Goal: Transaction & Acquisition: Purchase product/service

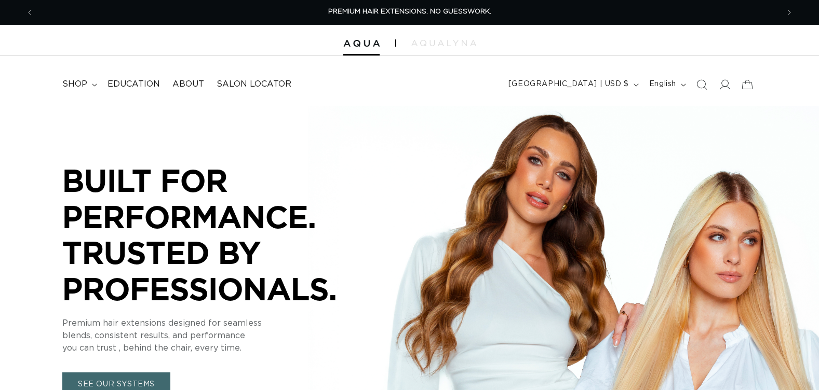
click at [721, 83] on icon at bounding box center [725, 84] width 10 height 10
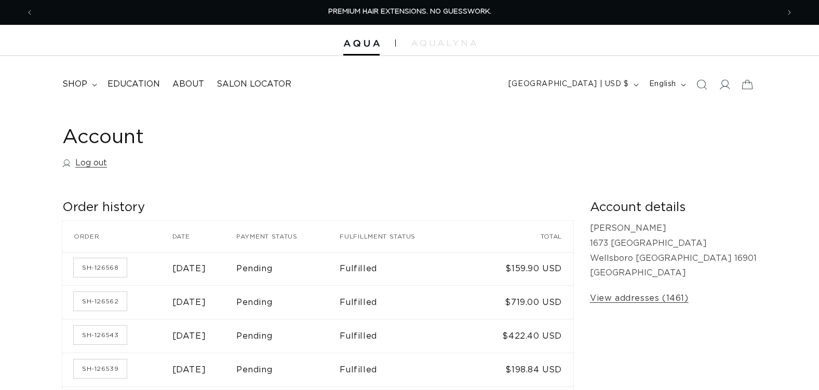
click at [702, 84] on icon "Search" at bounding box center [701, 84] width 10 height 10
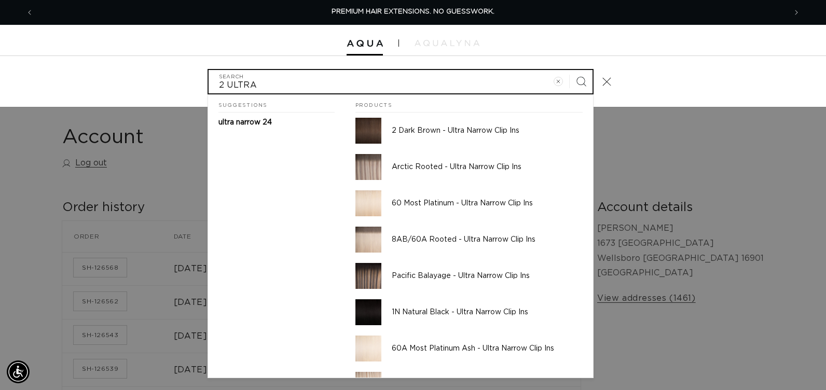
type input "2 ULTRA"
click at [570, 70] on button "Search" at bounding box center [581, 81] width 23 height 23
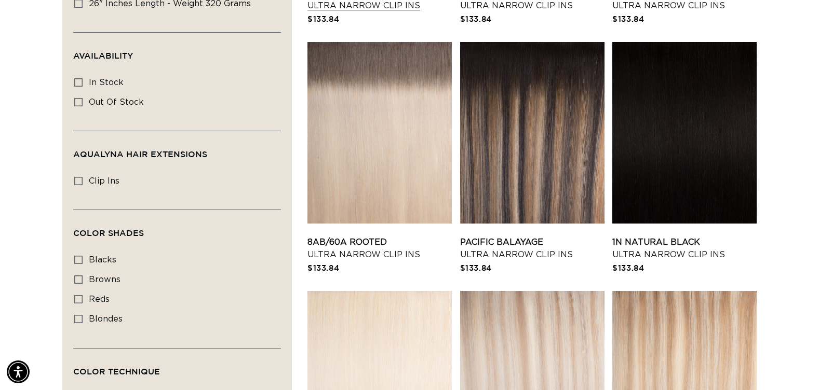
scroll to position [260, 0]
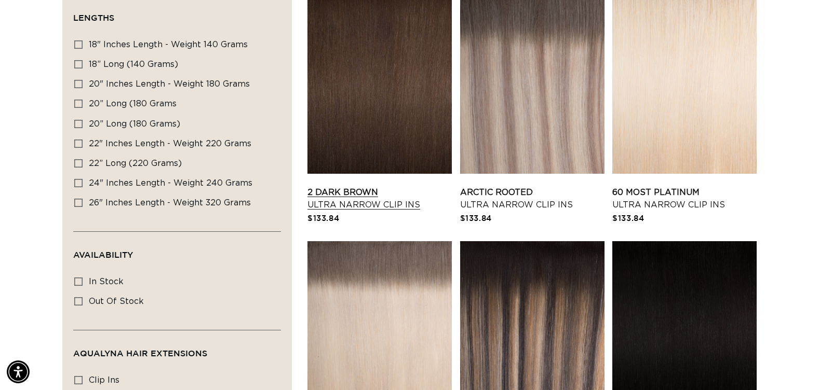
click at [418, 186] on link "2 Dark Brown Ultra Narrow Clip Ins" at bounding box center [379, 198] width 144 height 25
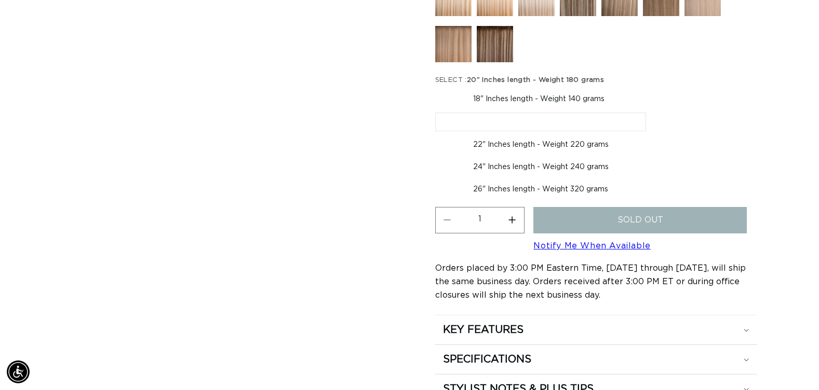
scroll to position [0, 745]
click at [472, 96] on label "18" Inches length - Weight 140 grams Variant sold out or unavailable" at bounding box center [538, 99] width 207 height 18
click at [438, 89] on input "18" Inches length - Weight 140 grams Variant sold out or unavailable" at bounding box center [438, 88] width 1 height 1
radio input "true"
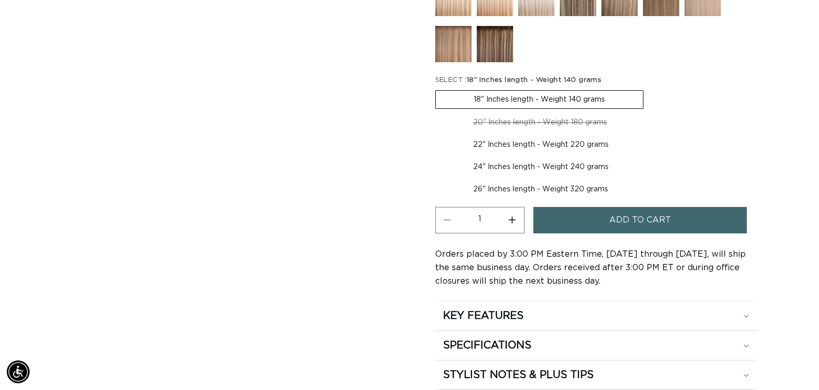
click at [573, 225] on button "Add to cart" at bounding box center [639, 220] width 213 height 26
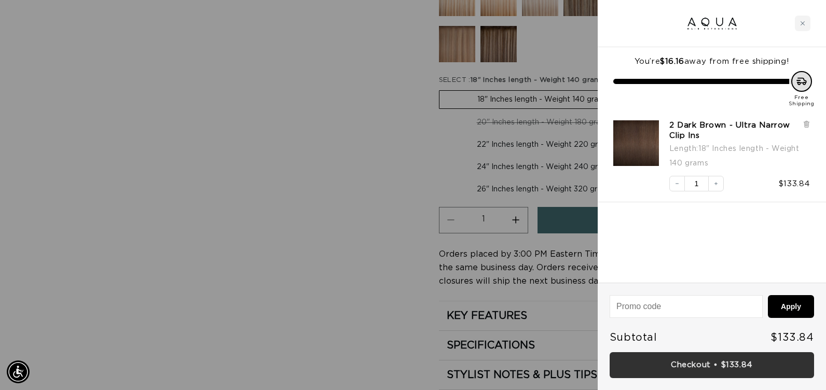
click at [620, 363] on link "Checkout • $133.84" at bounding box center [712, 365] width 205 height 26
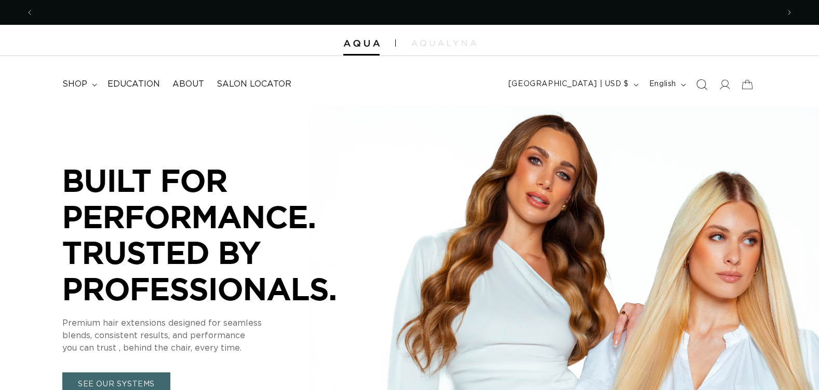
scroll to position [0, 745]
click at [703, 87] on icon "Search" at bounding box center [701, 84] width 11 height 11
click at [697, 83] on icon "Search" at bounding box center [702, 84] width 10 height 10
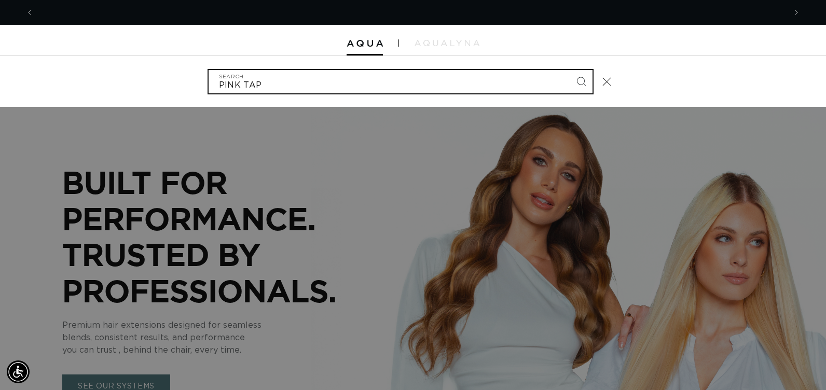
scroll to position [0, 1505]
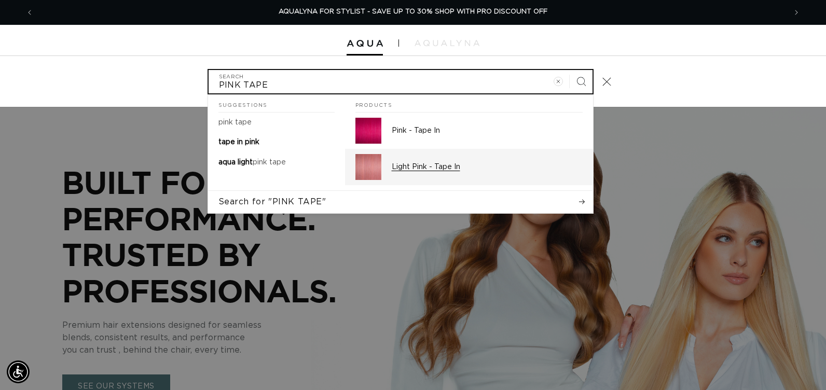
type input "PINK TAPE"
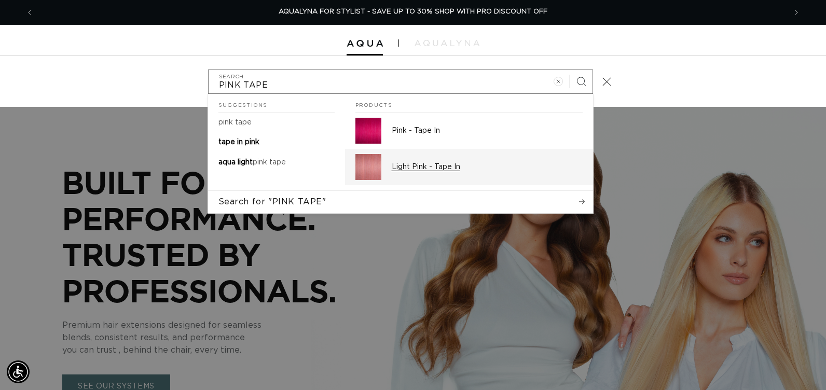
click at [368, 162] on img "Search" at bounding box center [369, 167] width 26 height 26
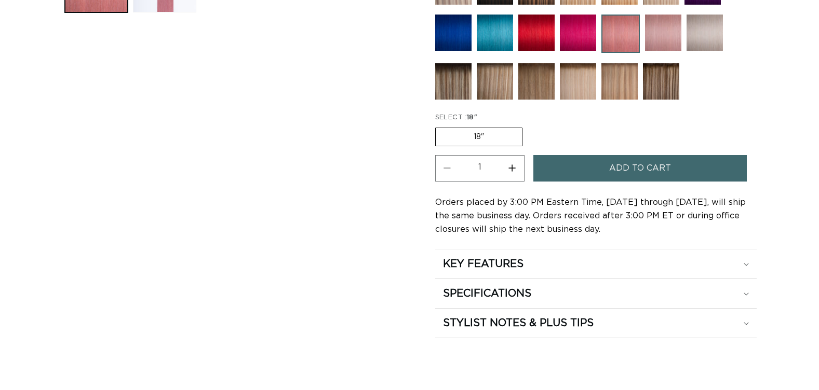
scroll to position [519, 0]
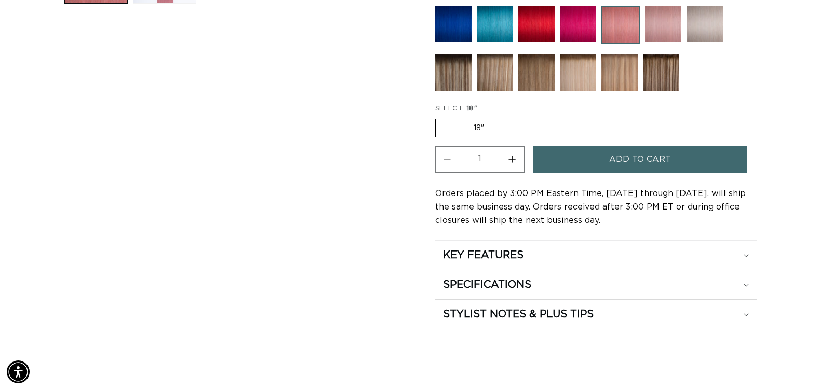
click at [512, 159] on button "Increase quantity for Light Pink - Tape In" at bounding box center [511, 159] width 23 height 26
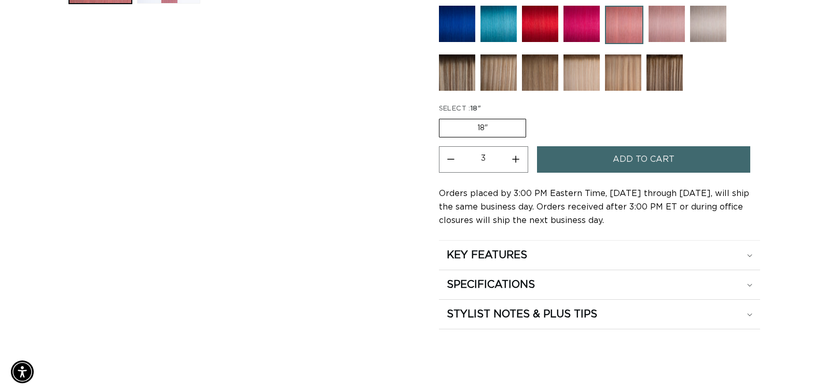
scroll to position [0, 745]
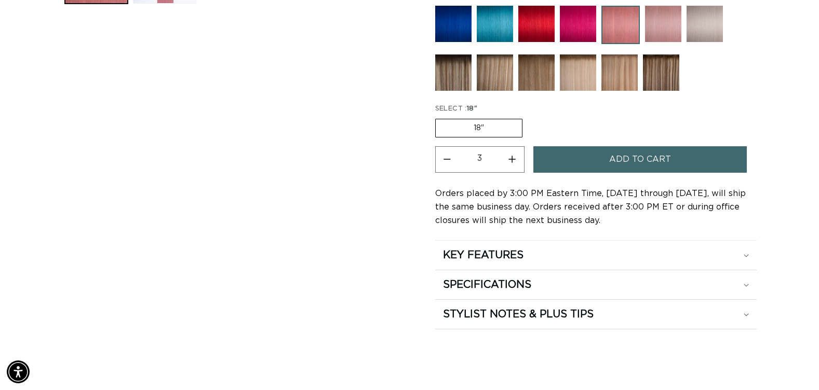
click at [512, 159] on button "Increase quantity for Light Pink - Tape In" at bounding box center [511, 159] width 23 height 26
type input "4"
click at [562, 164] on button "Add to cart" at bounding box center [639, 159] width 213 height 26
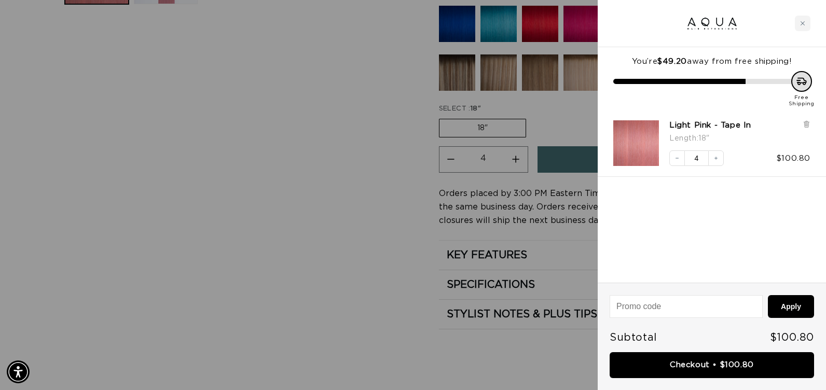
scroll to position [0, 0]
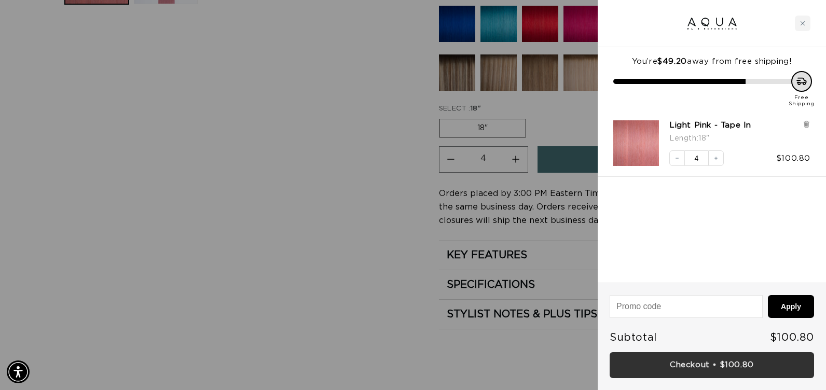
click at [617, 357] on link "Checkout • $100.80" at bounding box center [712, 365] width 205 height 26
